Goal: Navigation & Orientation: Understand site structure

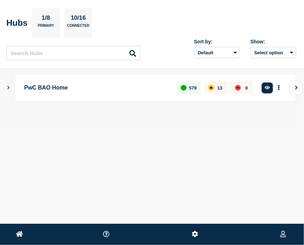
click at [5, 86] on main "PwC BAO Home 579 13 0 Create incident See overview" at bounding box center [152, 100] width 304 height 62
click at [13, 86] on div "PwC BAO Home 579 13 0 Create incident See overview" at bounding box center [152, 88] width 288 height 28
click at [8, 88] on icon "Show Connected Hubs" at bounding box center [8, 88] width 2 height 4
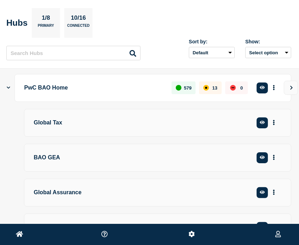
click at [7, 87] on icon "Show Connected Hubs" at bounding box center [9, 88] width 4 height 2
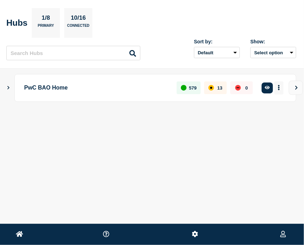
click at [281, 88] on button "More actions" at bounding box center [279, 88] width 9 height 13
click at [177, 140] on div "Home PWC [PERSON_NAME] Hubs 1/8 Primary 10/16 Connected Sort by: Default Last a…" at bounding box center [152, 81] width 304 height 163
